Goal: Find specific page/section: Find specific page/section

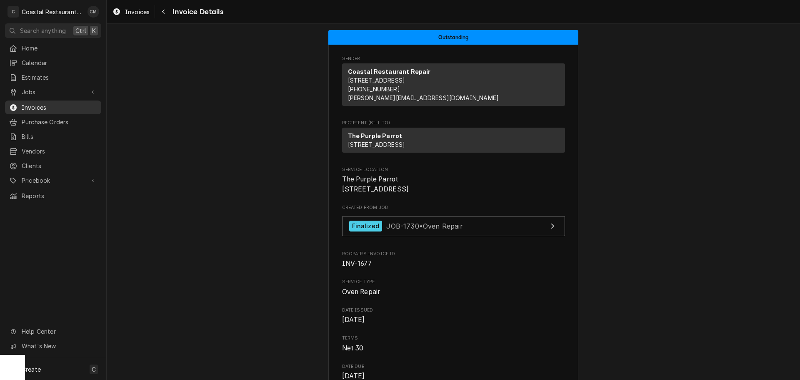
scroll to position [125, 0]
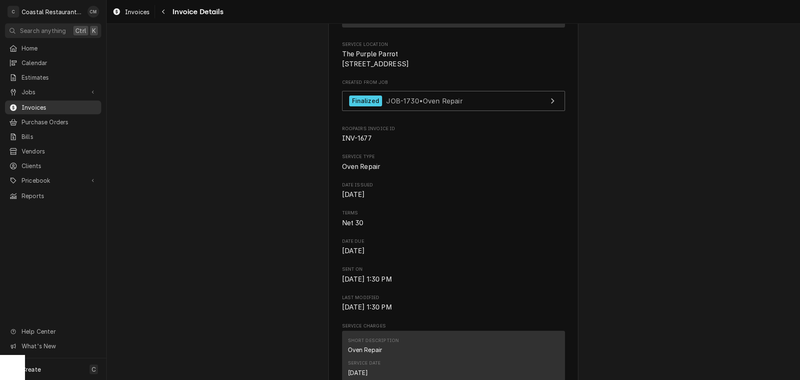
click at [49, 110] on link "Invoices" at bounding box center [53, 107] width 96 height 14
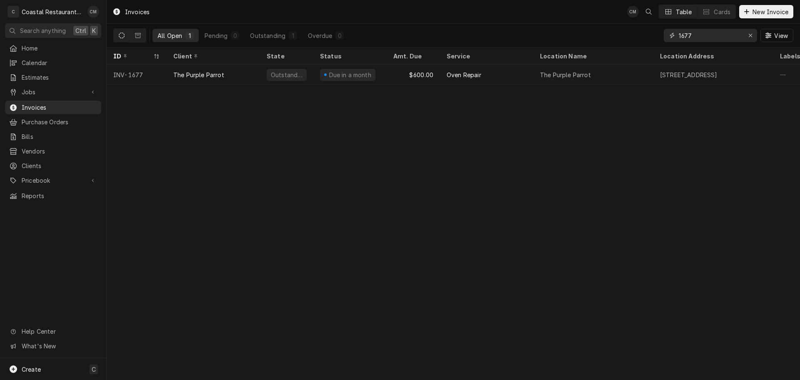
click at [753, 35] on div "Erase input" at bounding box center [750, 35] width 8 height 8
type input "stat"
click at [137, 38] on icon "Dynamic Content Wrapper" at bounding box center [138, 35] width 6 height 5
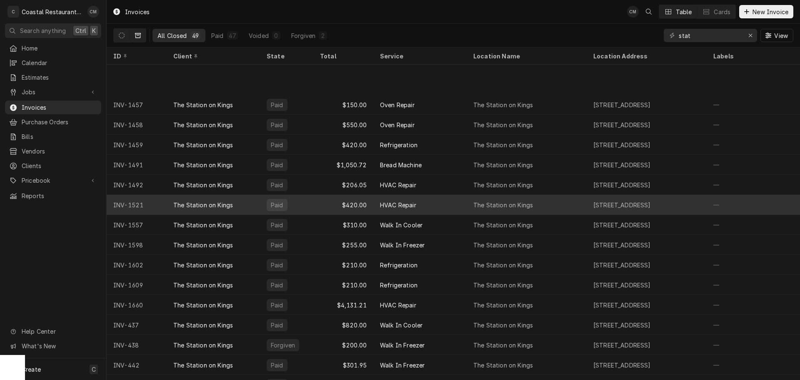
scroll to position [310, 0]
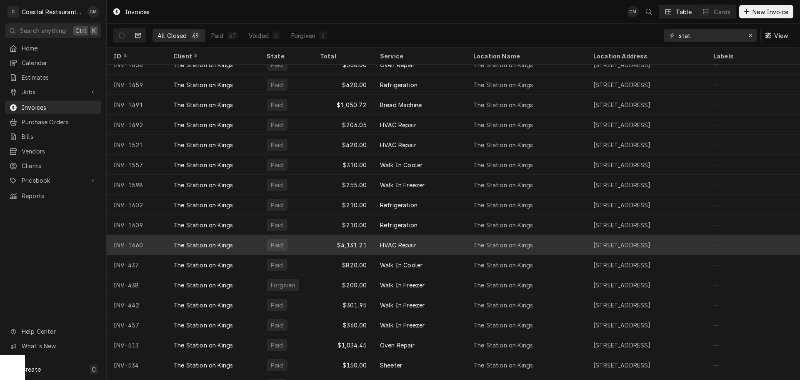
click at [442, 245] on div "HVAC Repair" at bounding box center [419, 245] width 93 height 20
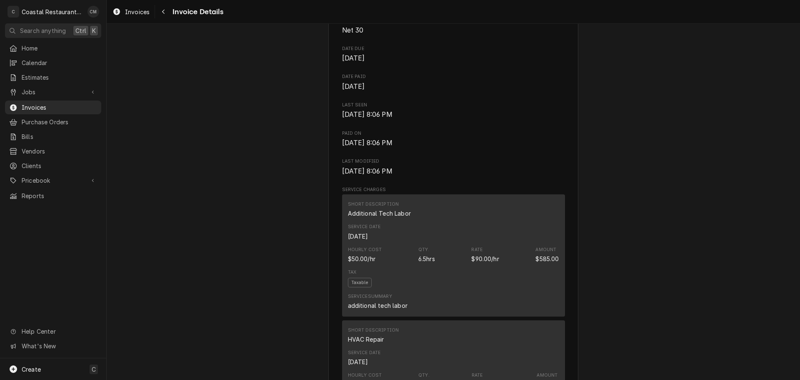
scroll to position [333, 0]
